Goal: Task Accomplishment & Management: Manage account settings

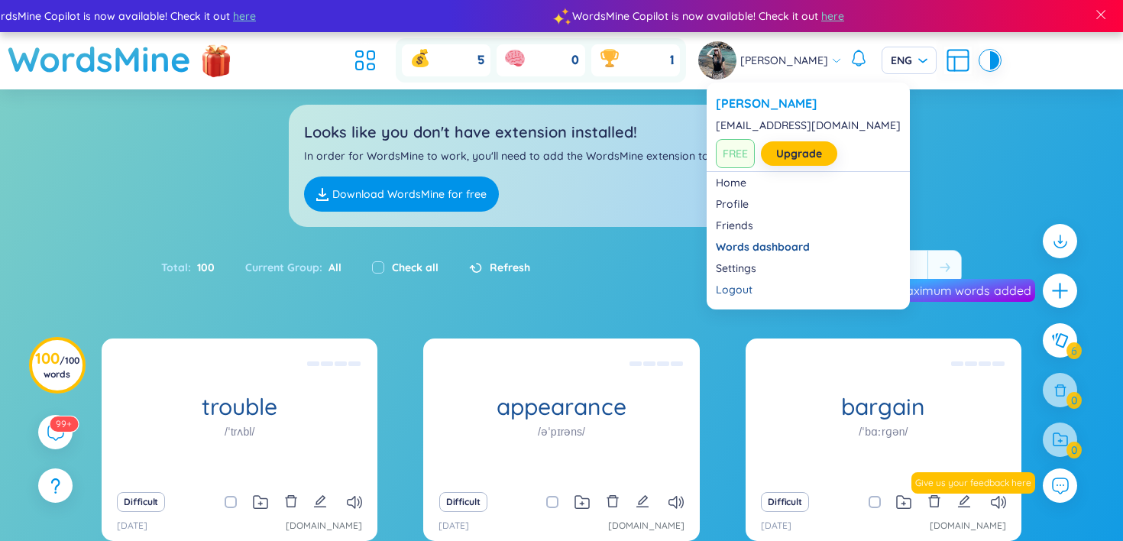
click at [805, 53] on span "[PERSON_NAME]" at bounding box center [785, 60] width 88 height 17
click at [736, 273] on link "Settings" at bounding box center [808, 268] width 185 height 15
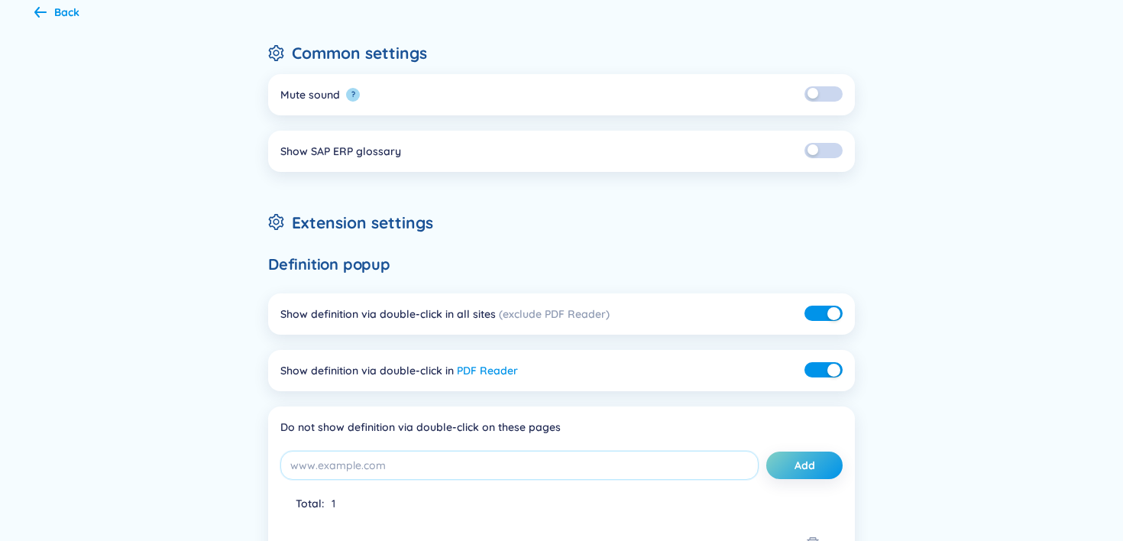
scroll to position [115, 0]
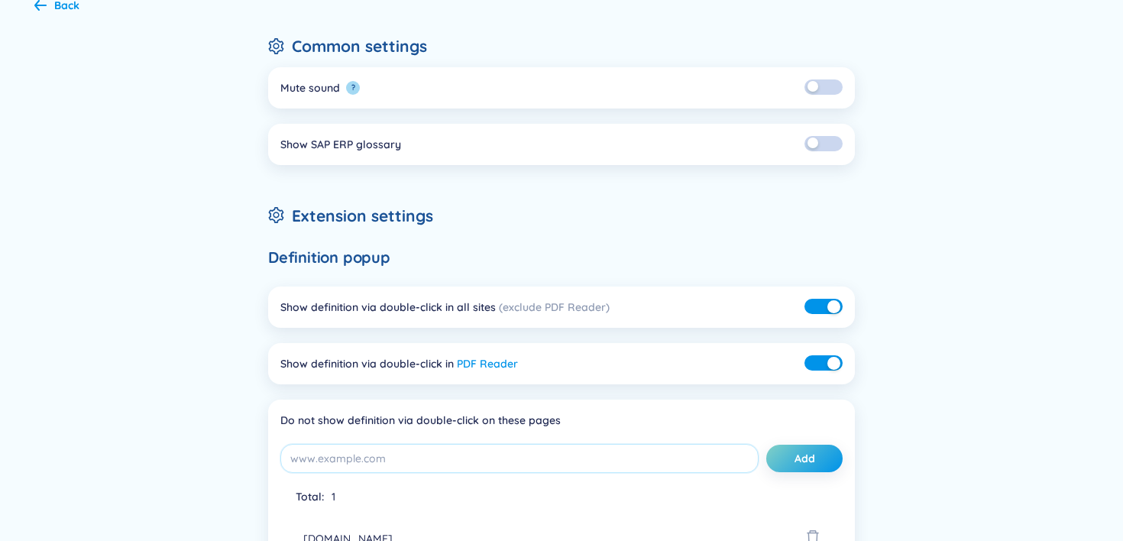
click at [828, 307] on div "button" at bounding box center [834, 306] width 13 height 13
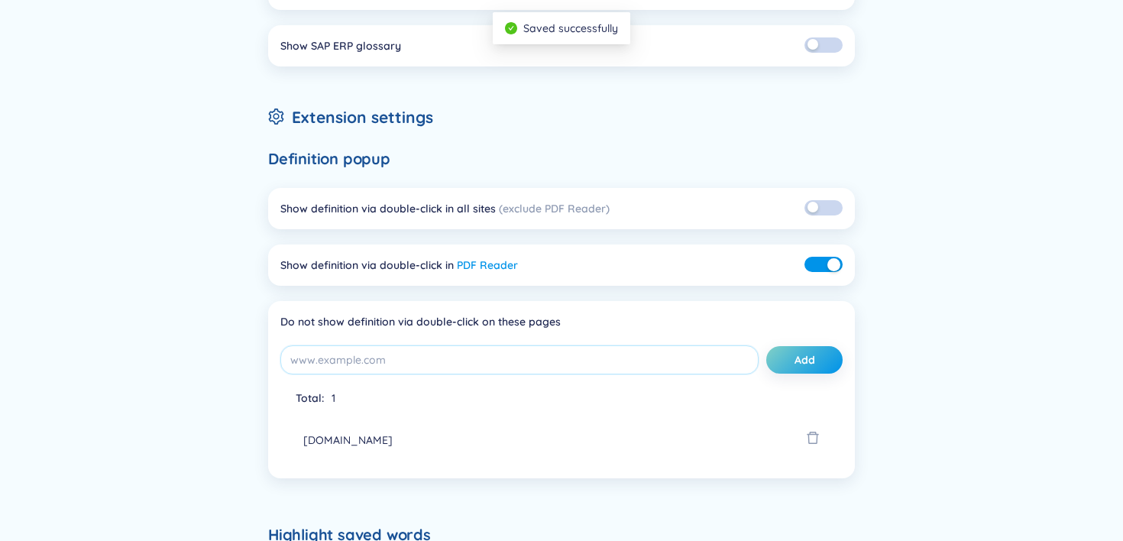
scroll to position [222, 0]
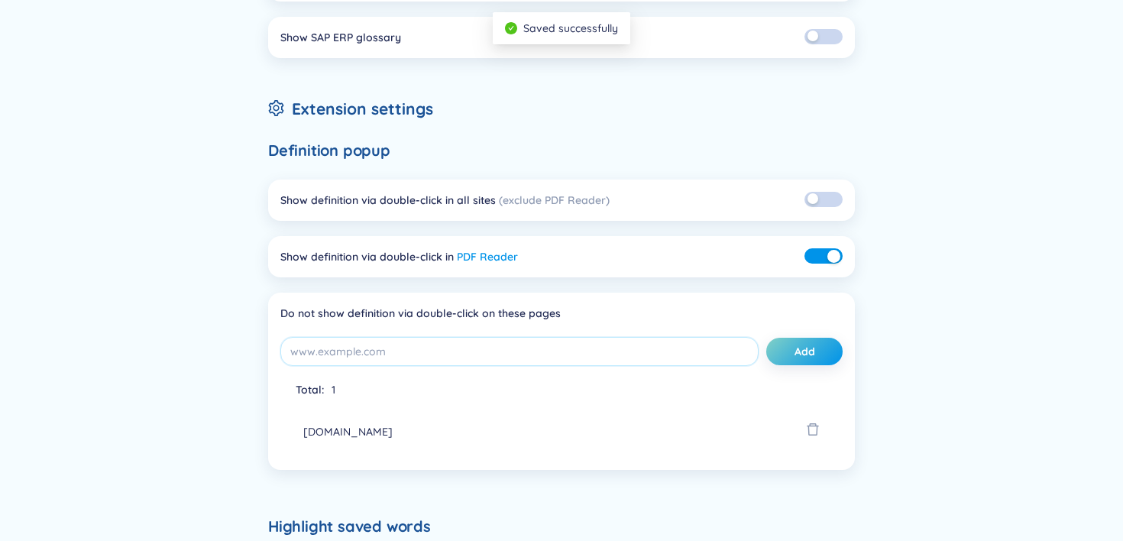
click at [832, 254] on div "button" at bounding box center [834, 256] width 13 height 13
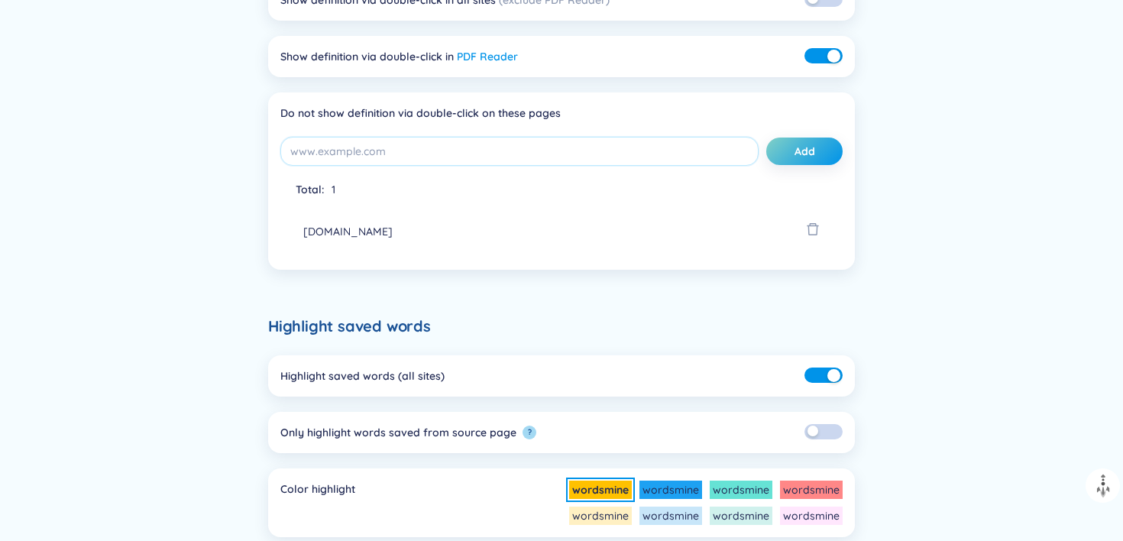
scroll to position [382, 0]
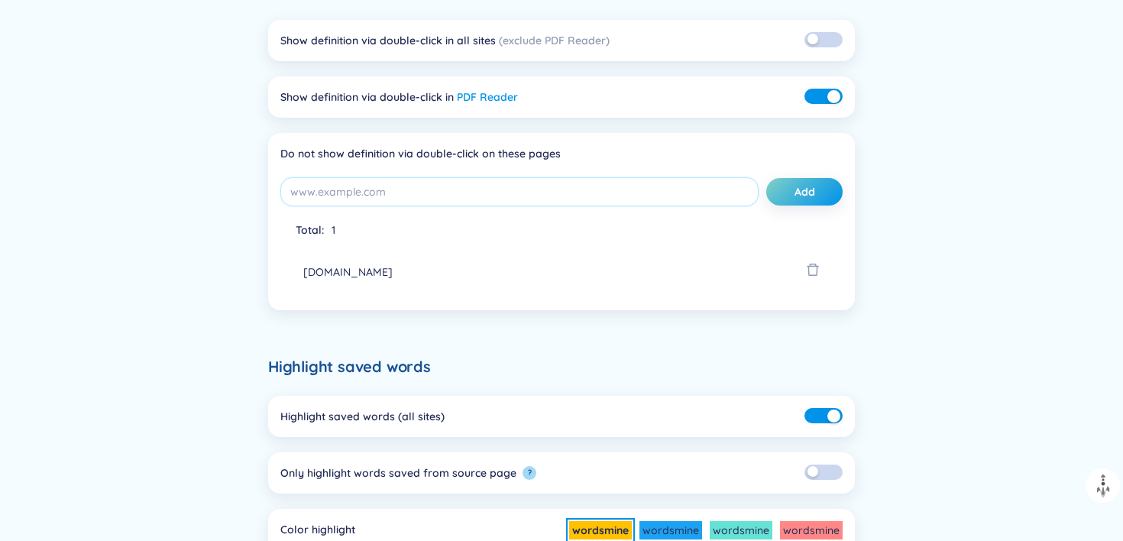
click at [831, 96] on div "button" at bounding box center [834, 96] width 13 height 13
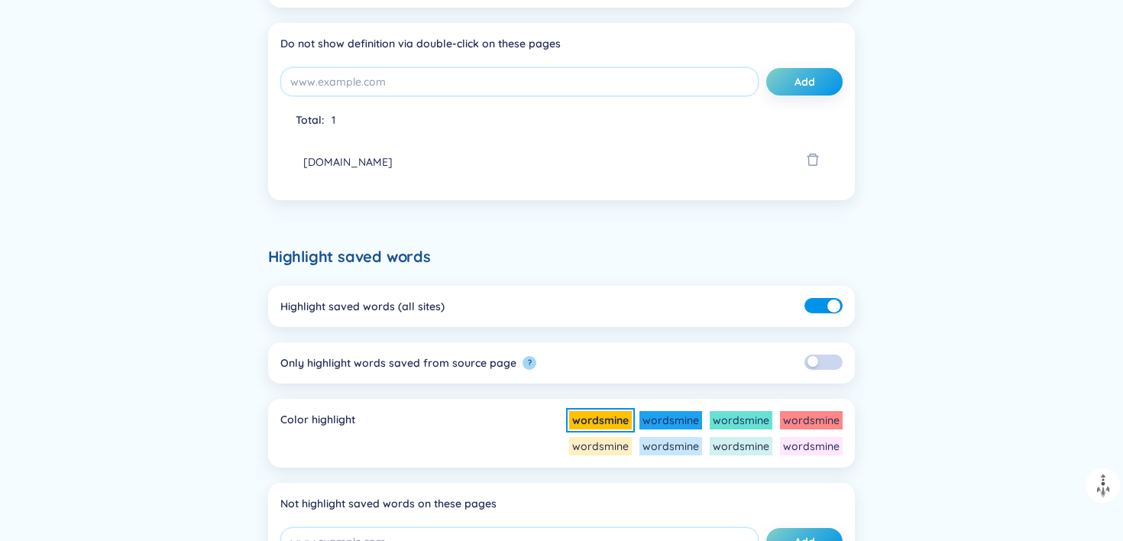
scroll to position [499, 0]
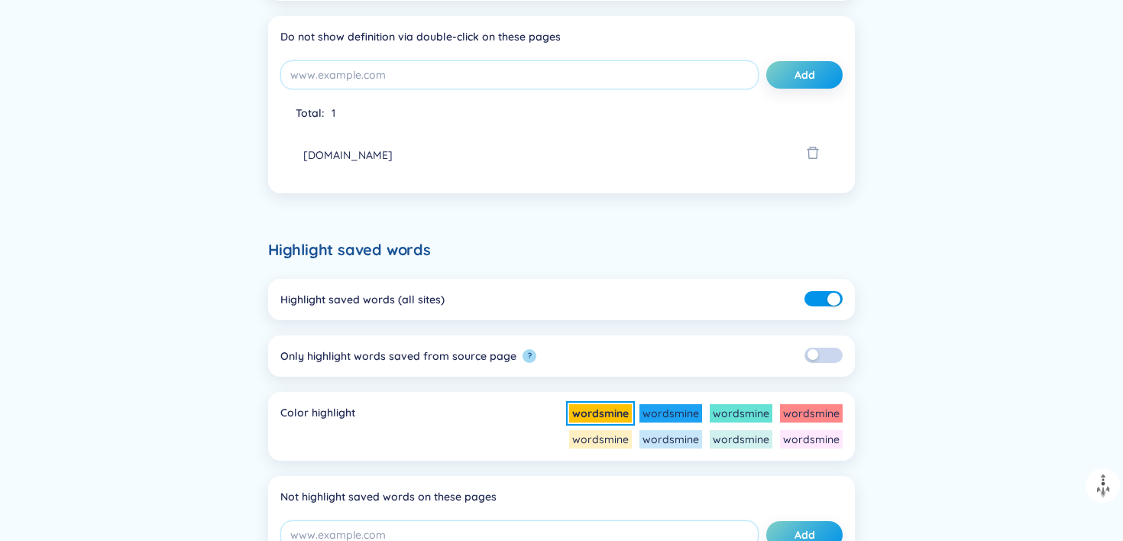
click at [821, 295] on button "button" at bounding box center [824, 298] width 38 height 15
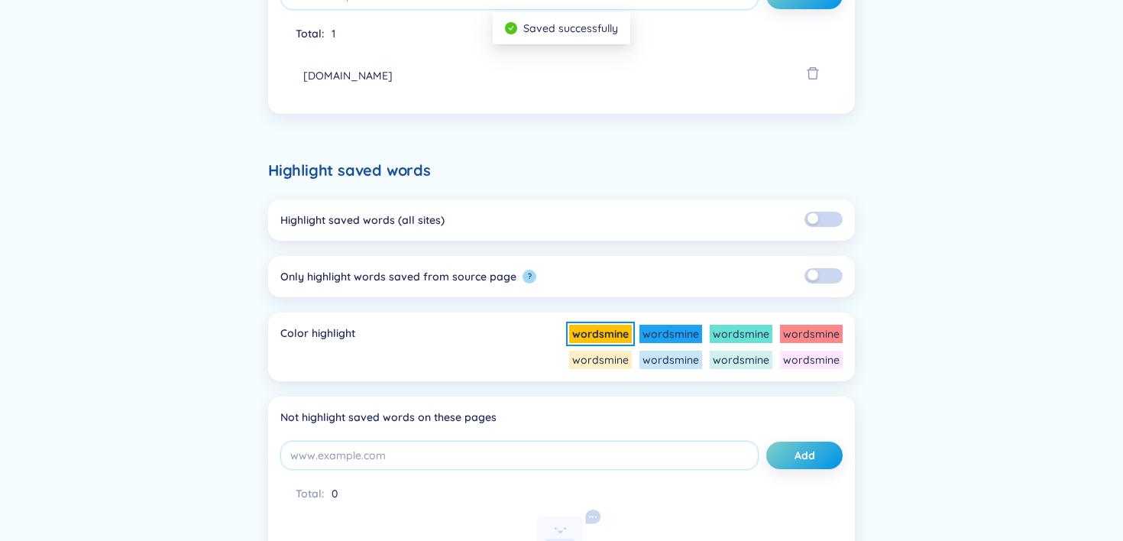
scroll to position [0, 0]
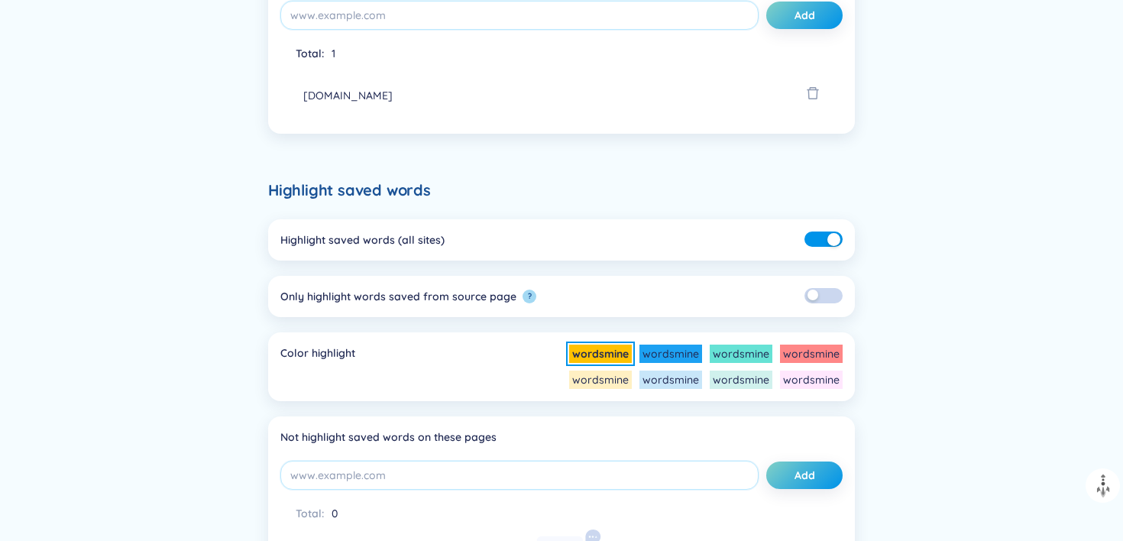
scroll to position [561, 0]
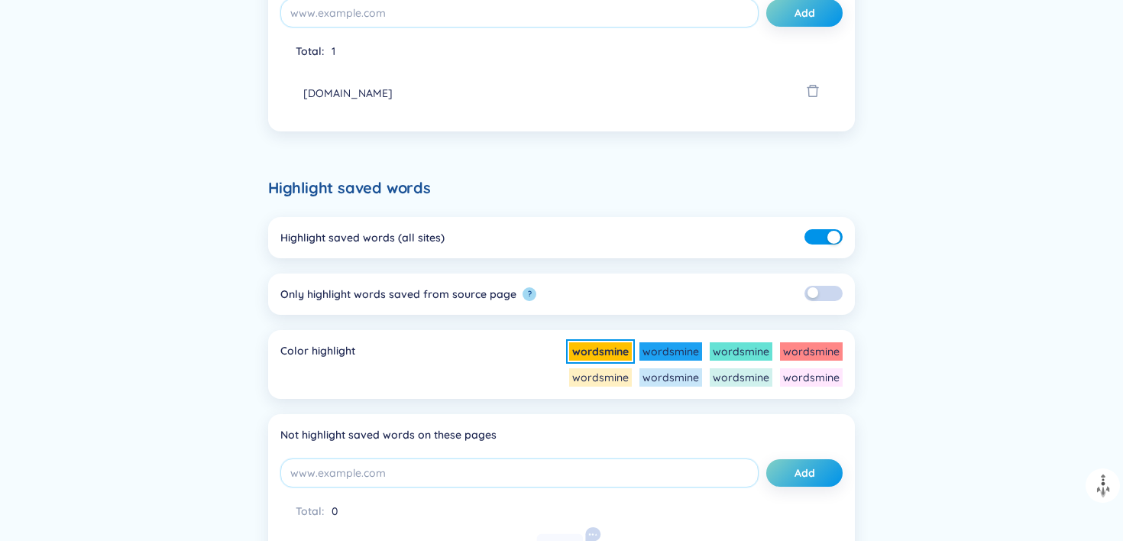
click at [829, 236] on div "button" at bounding box center [834, 237] width 13 height 13
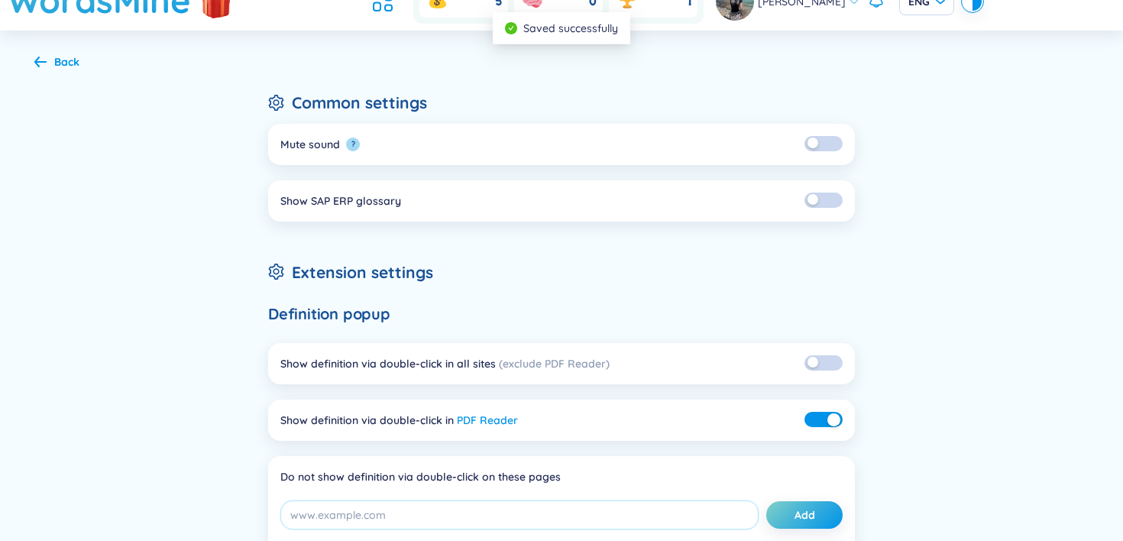
scroll to position [60, 0]
